Goal: Transaction & Acquisition: Purchase product/service

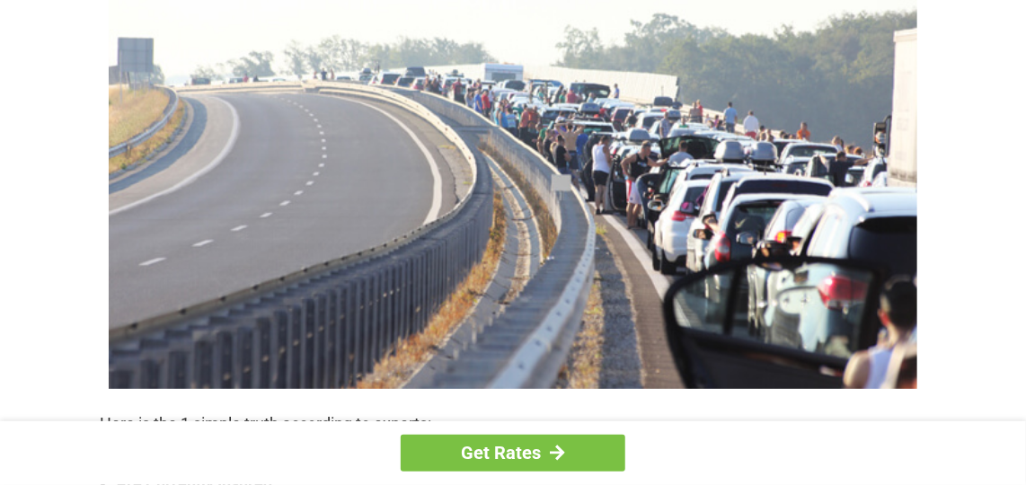
scroll to position [272, 0]
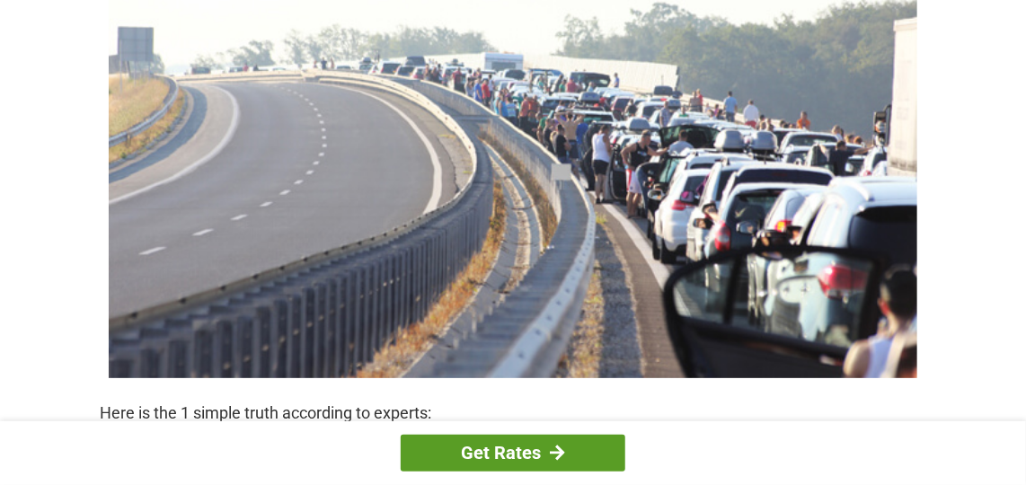
click at [570, 457] on link "Get Rates" at bounding box center [513, 453] width 224 height 37
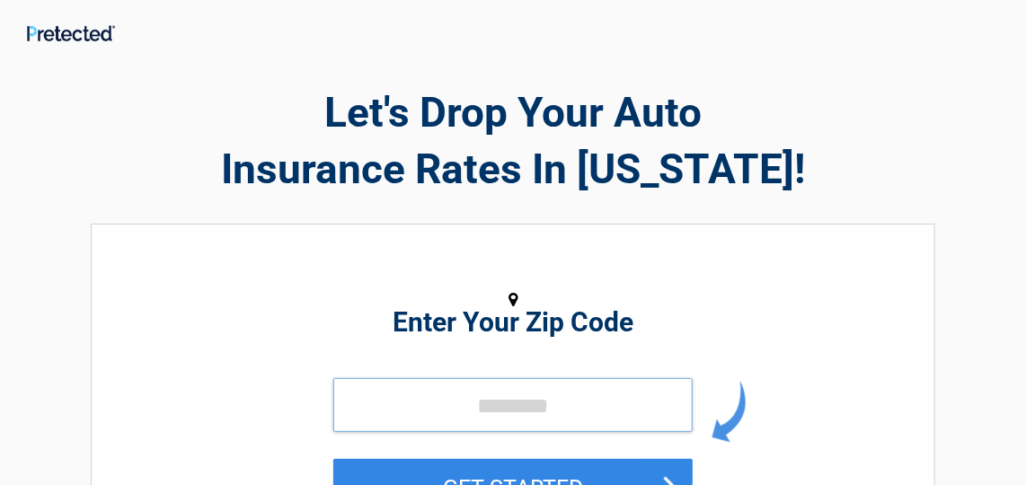
click at [516, 405] on input "tel" at bounding box center [512, 405] width 359 height 54
type input "*****"
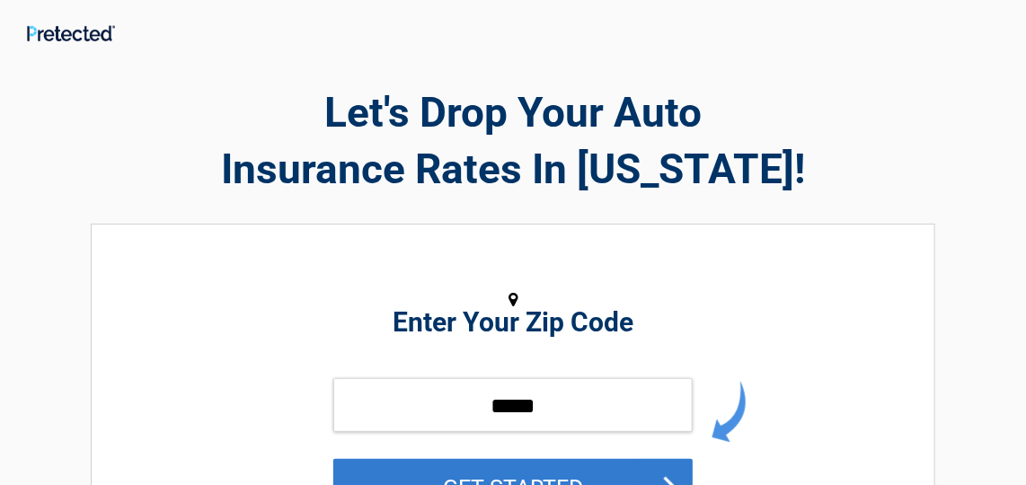
click at [509, 480] on button "GET STARTED" at bounding box center [512, 488] width 359 height 58
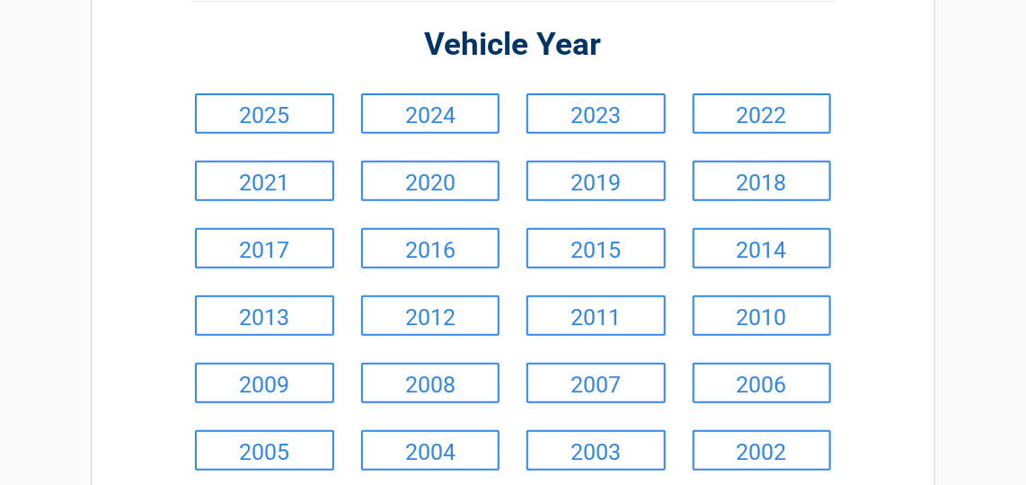
scroll to position [326, 0]
